Goal: Check status

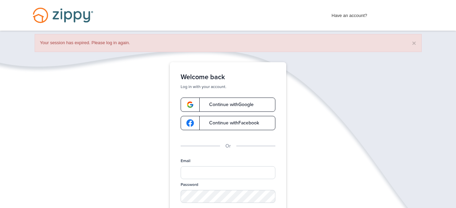
click at [221, 100] on link "Continue with Google" at bounding box center [227, 104] width 95 height 14
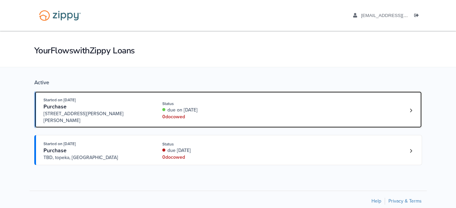
click at [258, 105] on div "Started on [DATE] Purchase [STREET_ADDRESS][PERSON_NAME][PERSON_NAME] Status du…" at bounding box center [224, 109] width 362 height 27
